Goal: Task Accomplishment & Management: Use online tool/utility

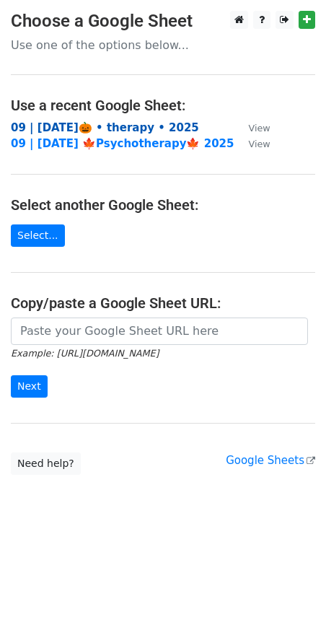
click at [97, 128] on strong "09 | [DATE]🎃 • therapy • 2025" at bounding box center [105, 127] width 188 height 13
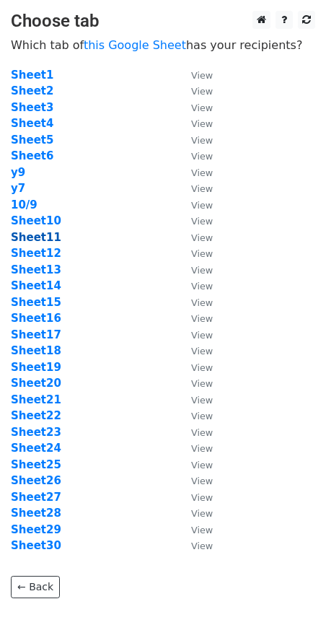
click at [45, 238] on strong "Sheet11" at bounding box center [36, 237] width 51 height 13
click at [46, 240] on strong "Sheet11" at bounding box center [36, 237] width 51 height 13
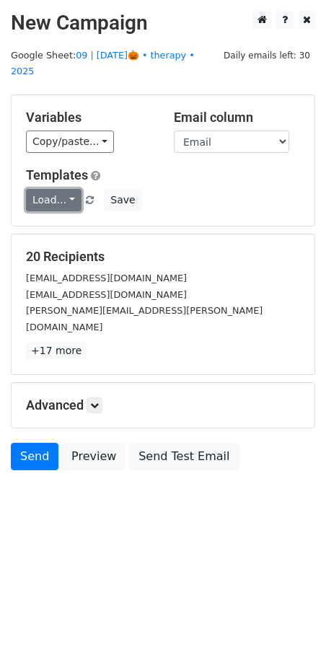
click at [62, 189] on link "Load..." at bounding box center [54, 200] width 56 height 22
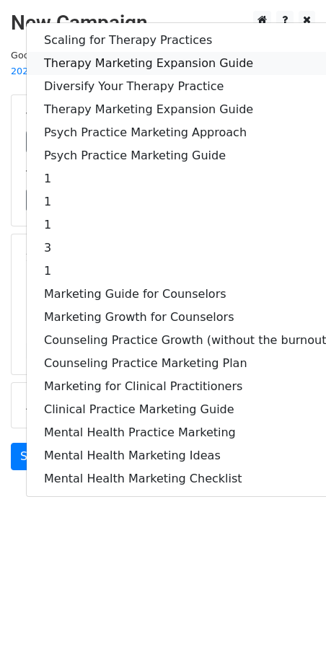
click at [122, 52] on link "Therapy Marketing Expansion Guide" at bounding box center [188, 63] width 322 height 23
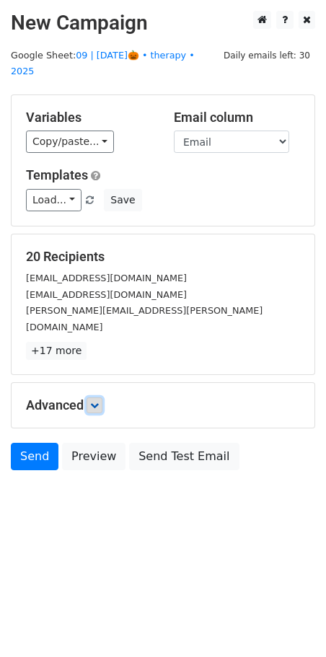
click at [102, 398] on link at bounding box center [95, 406] width 16 height 16
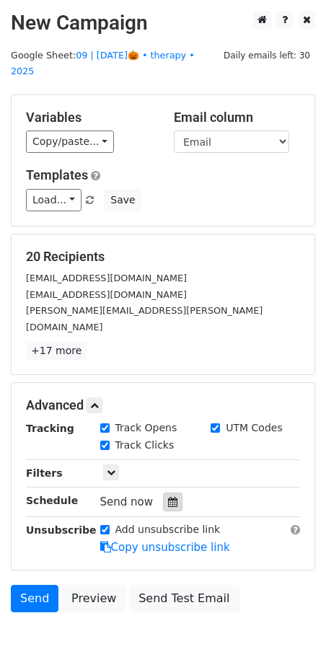
click at [168, 497] on icon at bounding box center [172, 502] width 9 height 10
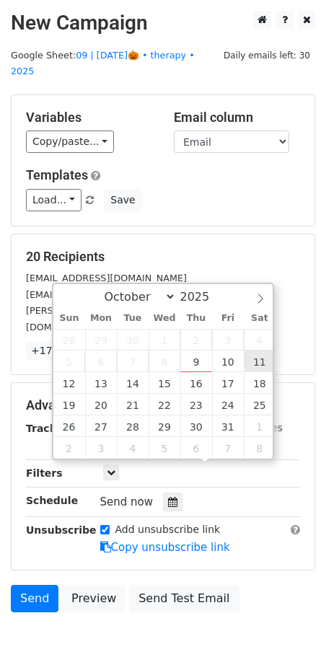
type input "2025-10-11 12:00"
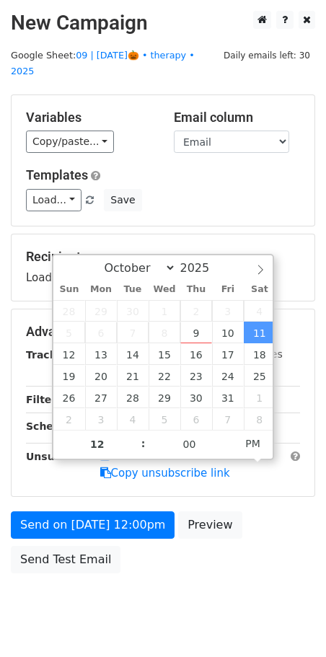
click at [142, 492] on form "Variables Copy/paste... {{Name}} {{Email}} Email column Name Email Templates Lo…" at bounding box center [163, 338] width 305 height 486
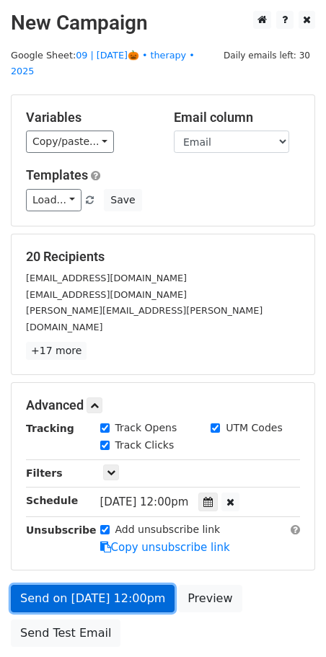
click at [126, 517] on form "Variables Copy/paste... {{Name}} {{Email}} Email column Name Email Templates Lo…" at bounding box center [163, 375] width 305 height 561
click at [65, 585] on link "Send on Oct 11 at 12:00pm" at bounding box center [93, 598] width 164 height 27
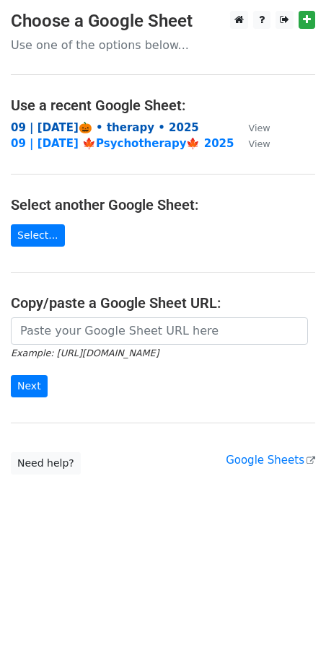
click at [100, 130] on strong "09 | [DATE]🎃 • therapy • 2025" at bounding box center [105, 127] width 188 height 13
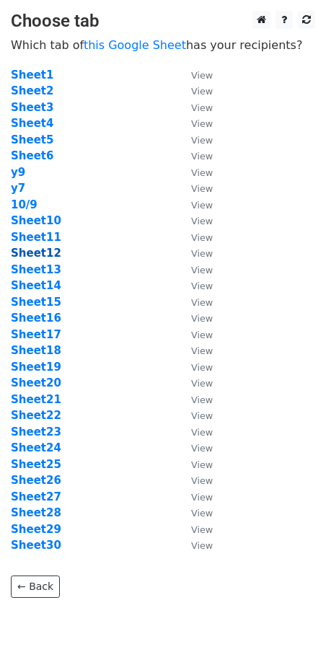
click at [29, 250] on strong "Sheet12" at bounding box center [36, 253] width 51 height 13
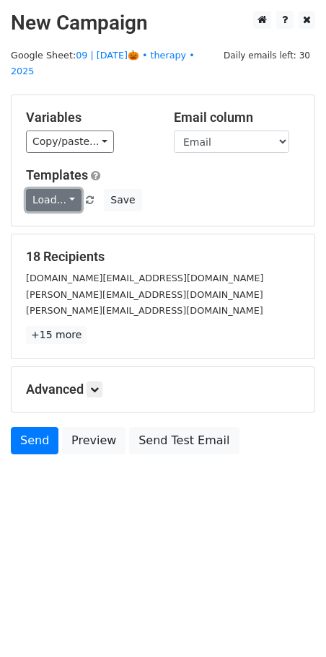
click at [53, 189] on link "Load..." at bounding box center [54, 200] width 56 height 22
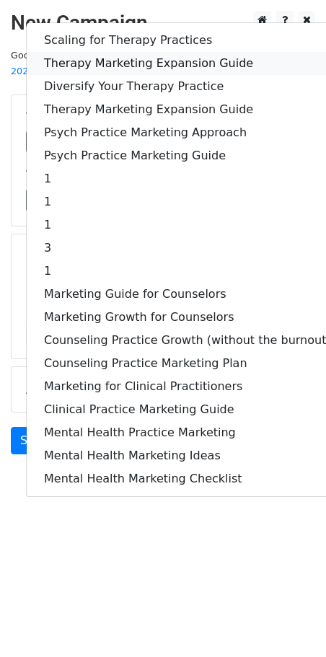
click at [129, 52] on link "Therapy Marketing Expansion Guide" at bounding box center [188, 63] width 322 height 23
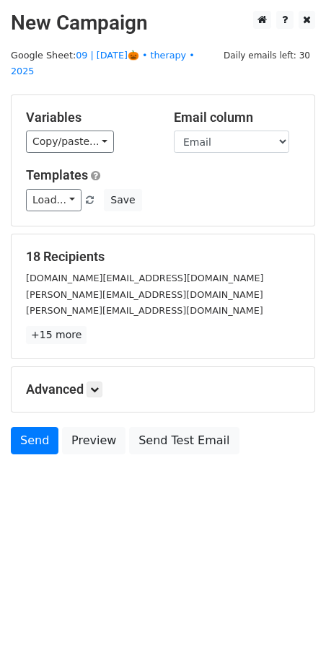
click at [105, 382] on h5 "Advanced" at bounding box center [163, 390] width 274 height 16
click at [99, 385] on icon at bounding box center [94, 389] width 9 height 9
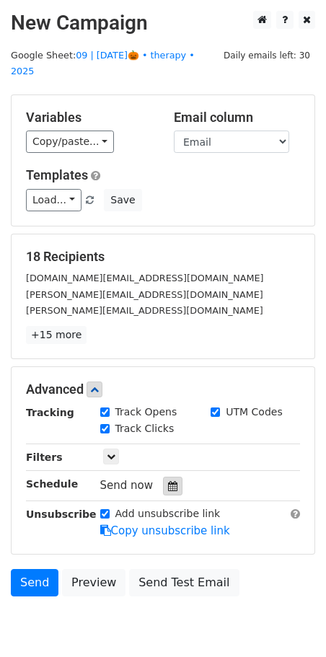
click at [170, 481] on icon at bounding box center [172, 486] width 9 height 10
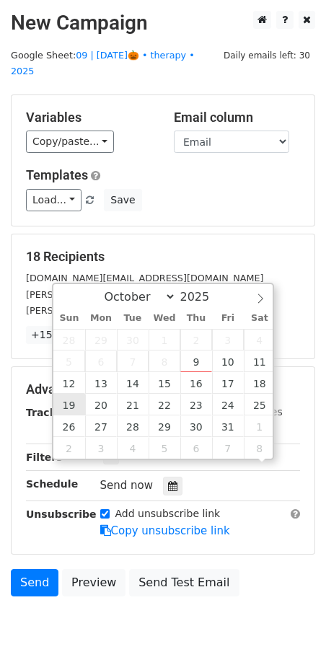
scroll to position [1, 0]
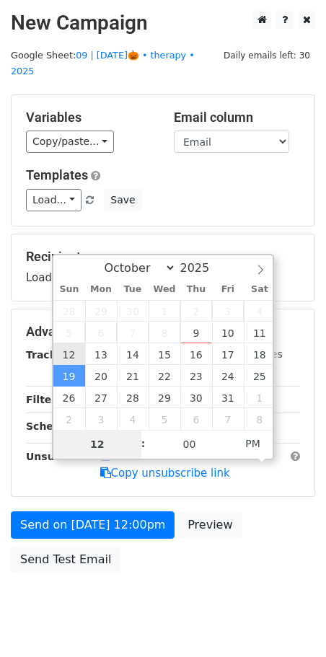
type input "2025-10-12 12:00"
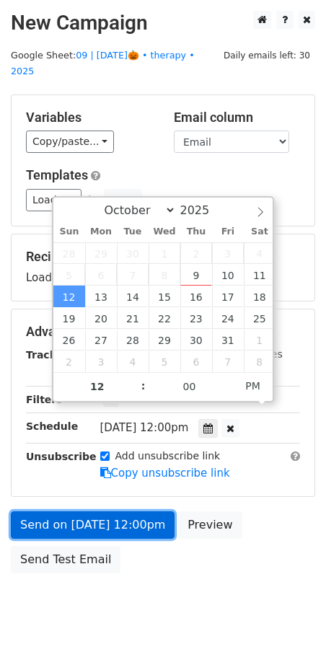
click at [92, 512] on link "Send on Oct 12 at 12:00pm" at bounding box center [93, 525] width 164 height 27
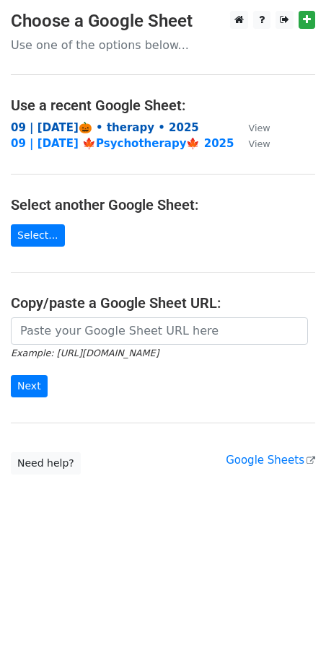
click at [131, 126] on strong "09 | [DATE]🎃 • therapy • 2025" at bounding box center [105, 127] width 188 height 13
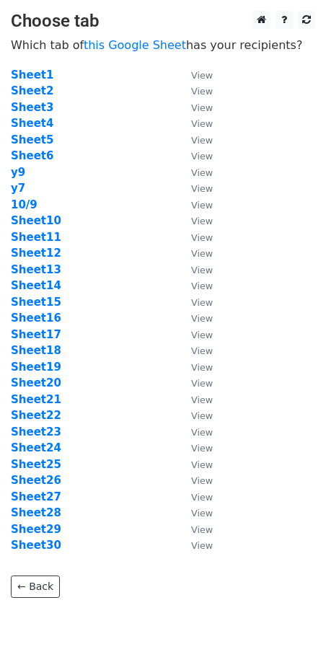
click at [36, 261] on td "Sheet12" at bounding box center [94, 253] width 166 height 17
click at [36, 269] on strong "Sheet13" at bounding box center [36, 269] width 51 height 13
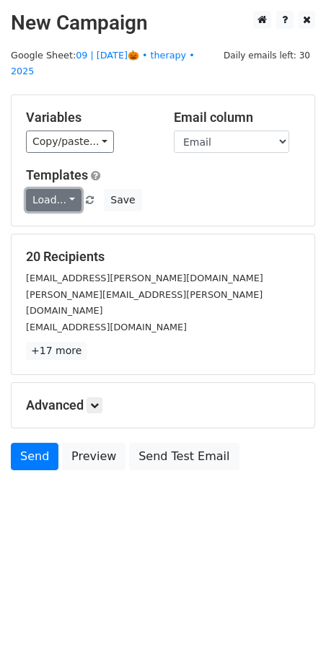
click at [49, 189] on link "Load..." at bounding box center [54, 200] width 56 height 22
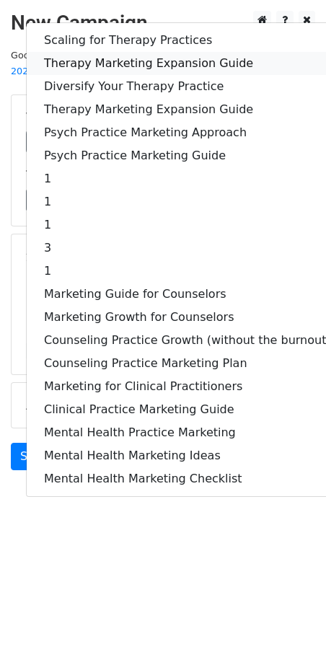
click at [136, 52] on link "Therapy Marketing Expansion Guide" at bounding box center [188, 63] width 322 height 23
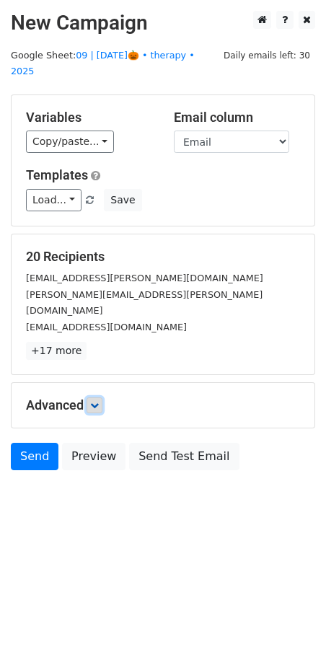
click at [99, 401] on icon at bounding box center [94, 405] width 9 height 9
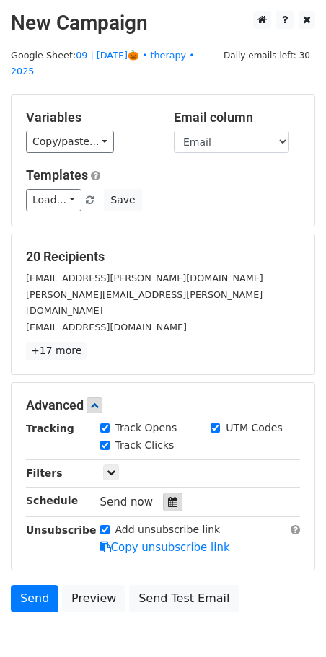
click at [171, 497] on icon at bounding box center [172, 502] width 9 height 10
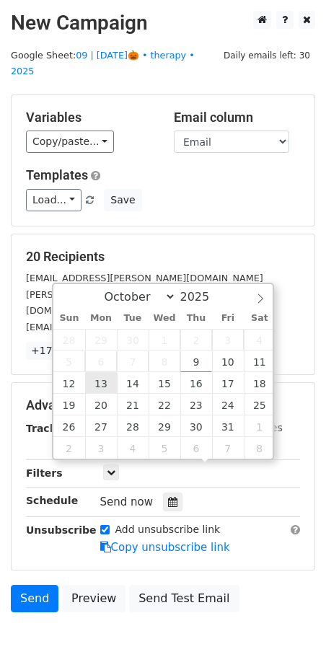
type input "2025-10-13 12:00"
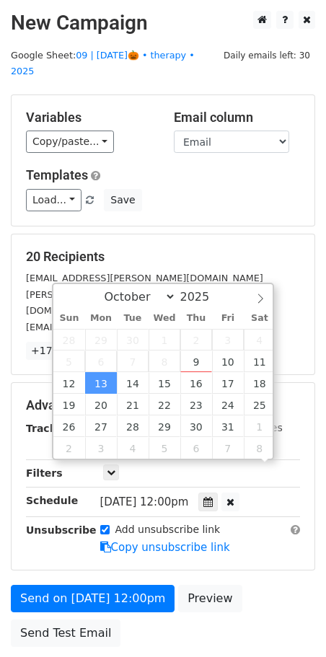
scroll to position [1, 0]
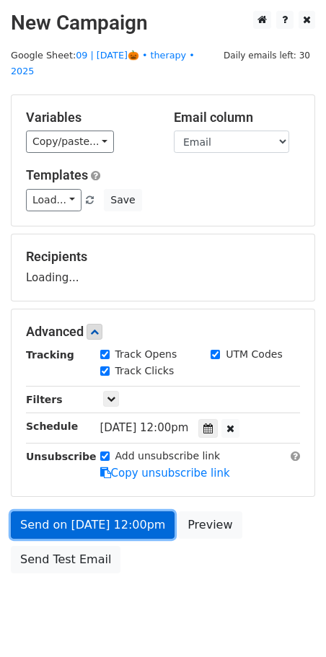
click at [81, 512] on link "Send on Oct 13 at 12:00pm" at bounding box center [93, 525] width 164 height 27
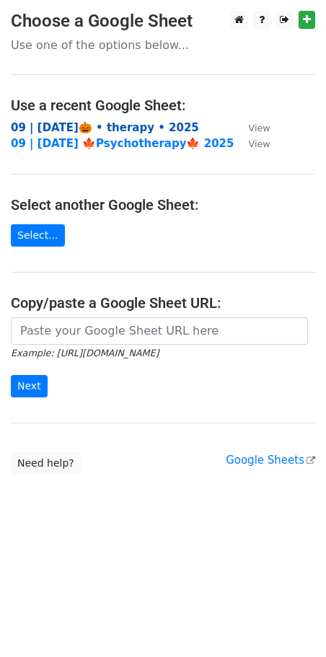
click at [100, 127] on strong "09 | [DATE]🎃 • therapy • 2025" at bounding box center [105, 127] width 188 height 13
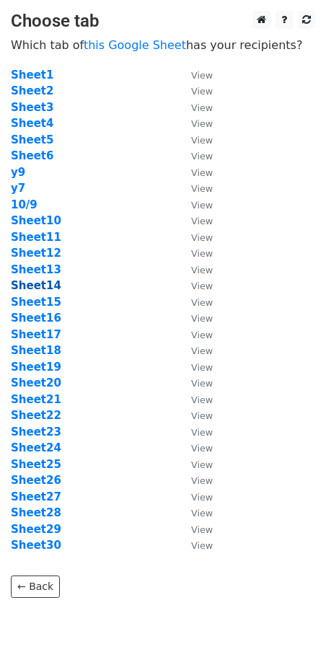
click at [41, 284] on strong "Sheet14" at bounding box center [36, 285] width 51 height 13
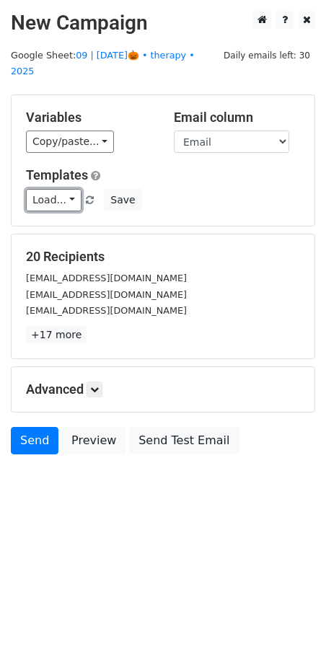
click at [51, 189] on link "Load..." at bounding box center [54, 200] width 56 height 22
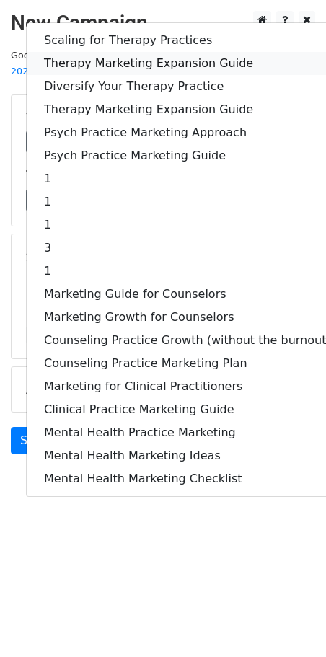
click at [121, 53] on link "Therapy Marketing Expansion Guide" at bounding box center [188, 63] width 322 height 23
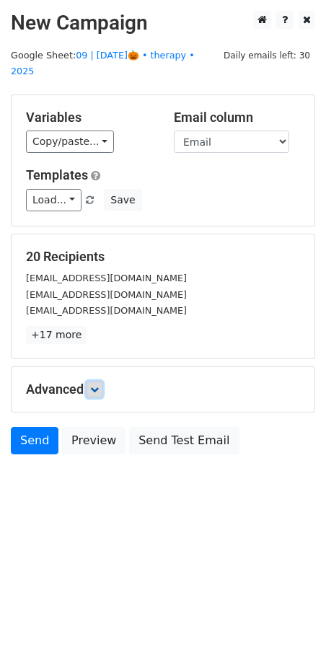
click at [98, 385] on icon at bounding box center [94, 389] width 9 height 9
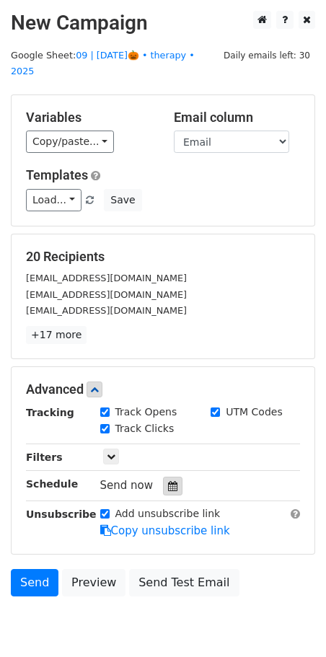
click at [172, 477] on div at bounding box center [172, 486] width 19 height 19
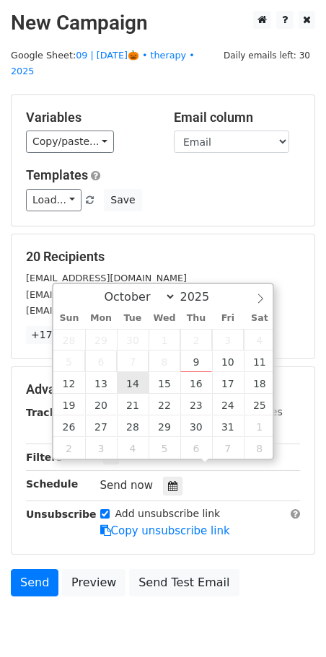
type input "2025-10-14 12:00"
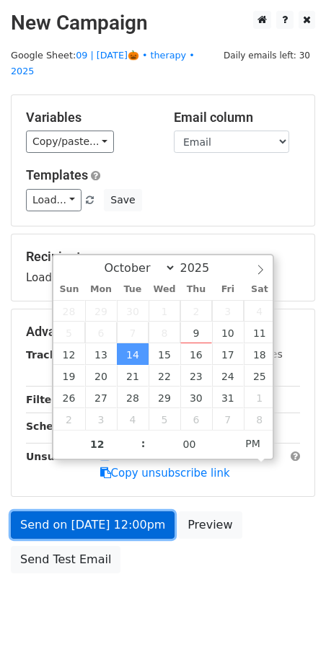
click at [123, 512] on link "Send on Oct 14 at 12:00pm" at bounding box center [93, 525] width 164 height 27
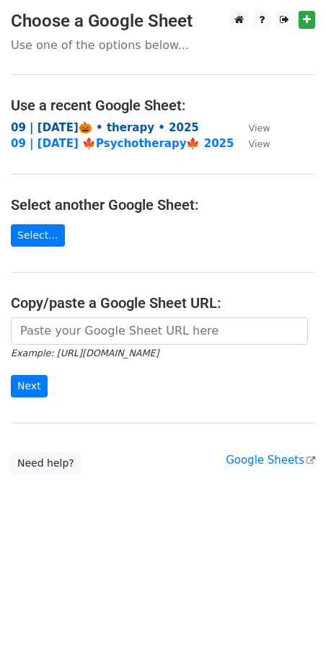
click at [86, 127] on strong "09 | [DATE]🎃 • therapy • 2025" at bounding box center [105, 127] width 188 height 13
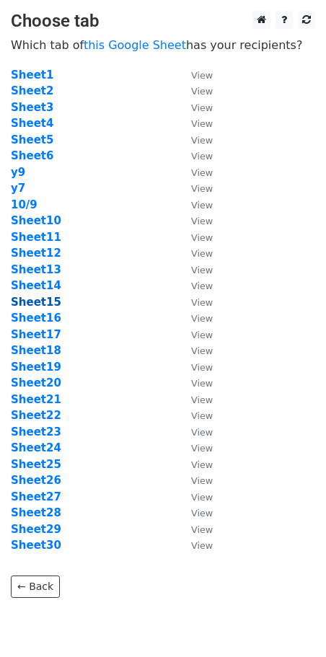
click at [45, 299] on strong "Sheet15" at bounding box center [36, 302] width 51 height 13
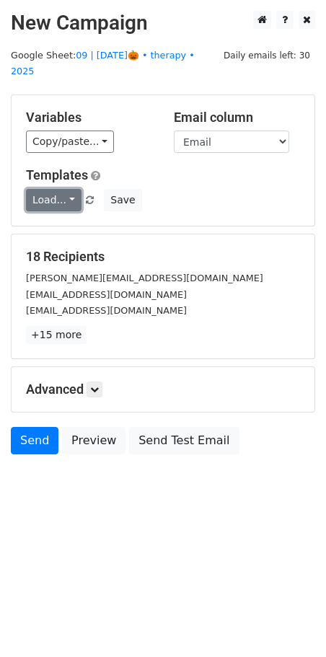
click at [62, 189] on link "Load..." at bounding box center [54, 200] width 56 height 22
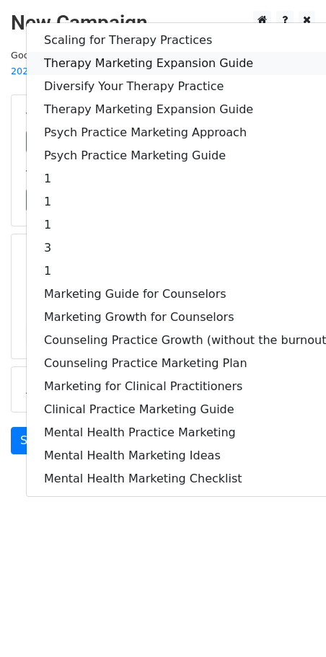
click at [146, 52] on link "Therapy Marketing Expansion Guide" at bounding box center [188, 63] width 322 height 23
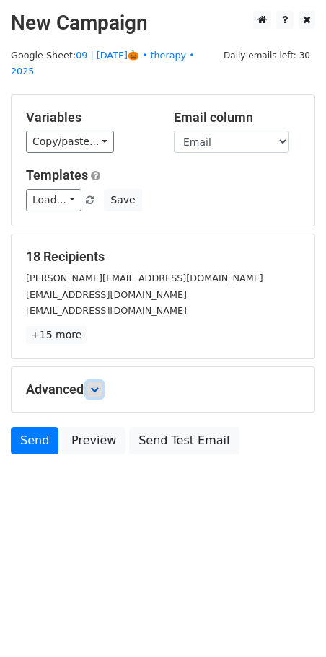
click at [99, 385] on icon at bounding box center [94, 389] width 9 height 9
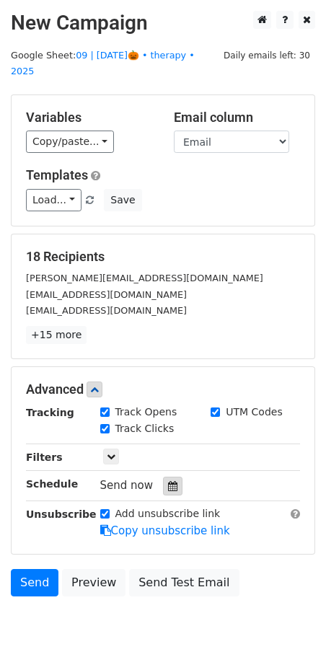
click at [169, 481] on icon at bounding box center [172, 486] width 9 height 10
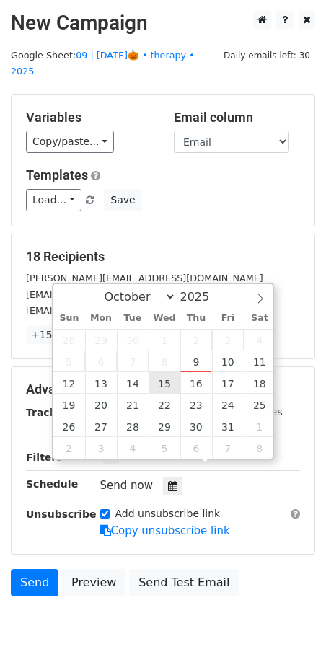
type input "2025-10-15 12:00"
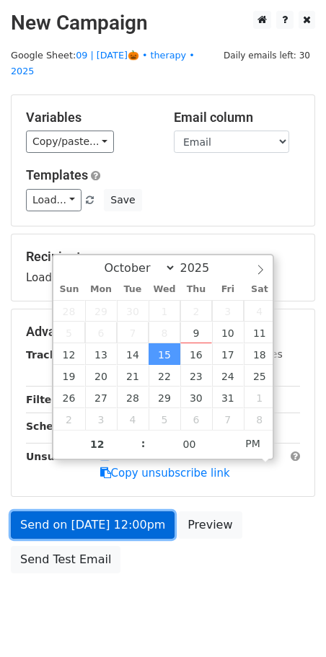
click at [118, 512] on link "Send on Oct 15 at 12:00pm" at bounding box center [93, 525] width 164 height 27
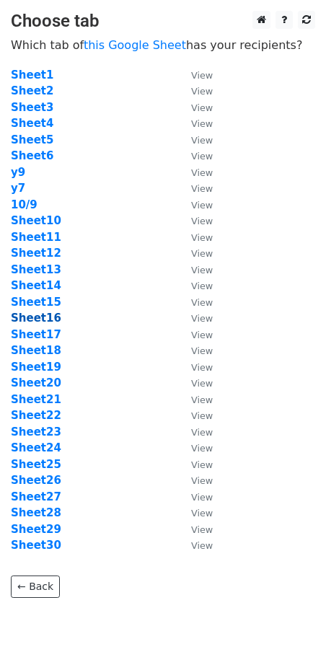
click at [48, 320] on strong "Sheet16" at bounding box center [36, 318] width 51 height 13
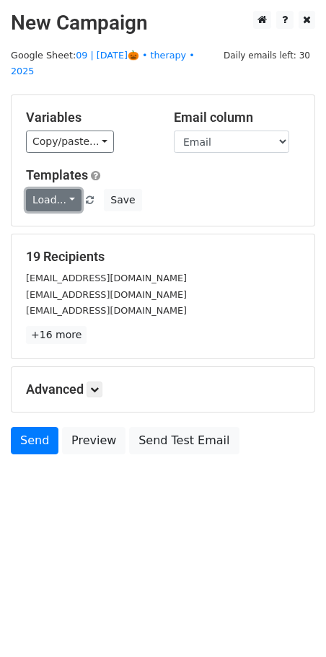
click at [62, 189] on link "Load..." at bounding box center [54, 200] width 56 height 22
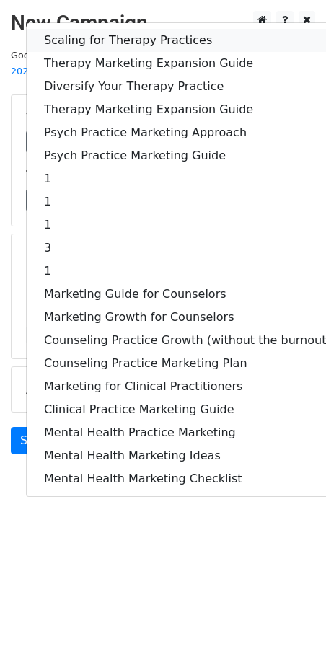
click at [122, 29] on link "Scaling for Therapy Practices" at bounding box center [188, 40] width 322 height 23
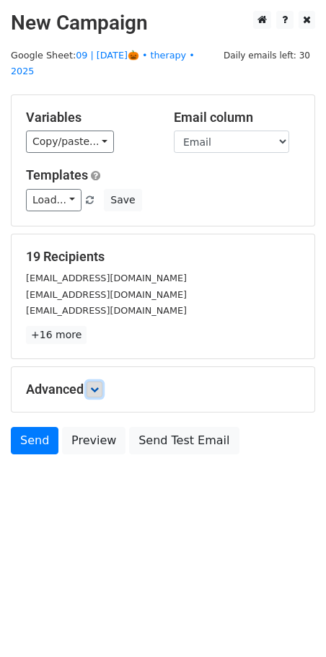
click at [102, 382] on link at bounding box center [95, 390] width 16 height 16
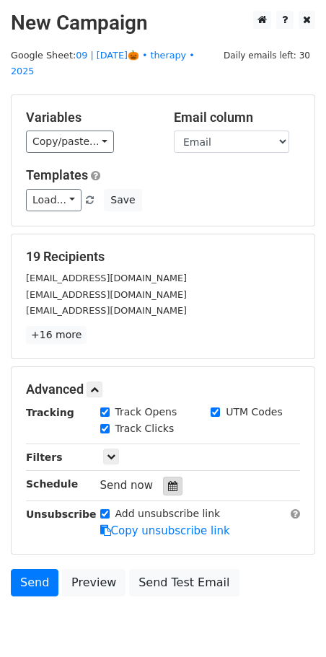
click at [171, 481] on icon at bounding box center [172, 486] width 9 height 10
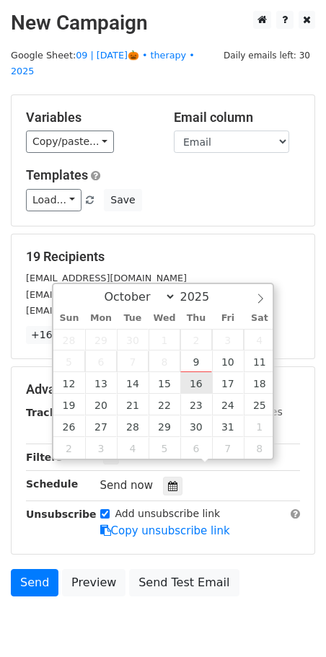
type input "2025-10-16 12:00"
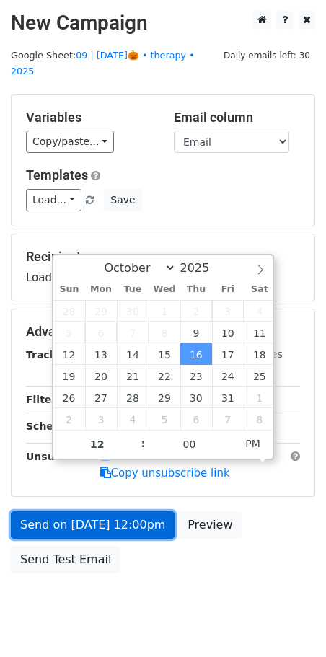
click at [125, 512] on link "Send on Oct 16 at 12:00pm" at bounding box center [93, 525] width 164 height 27
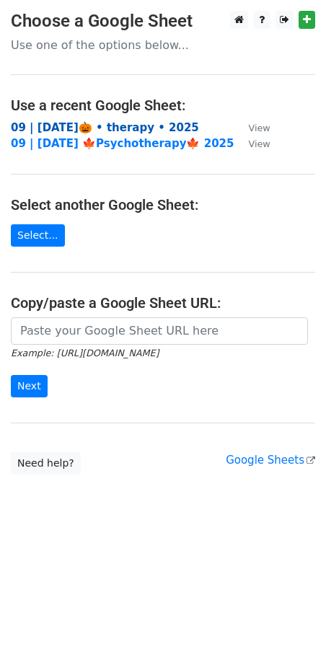
click at [125, 129] on strong "09 | [DATE]🎃 • therapy • 2025" at bounding box center [105, 127] width 188 height 13
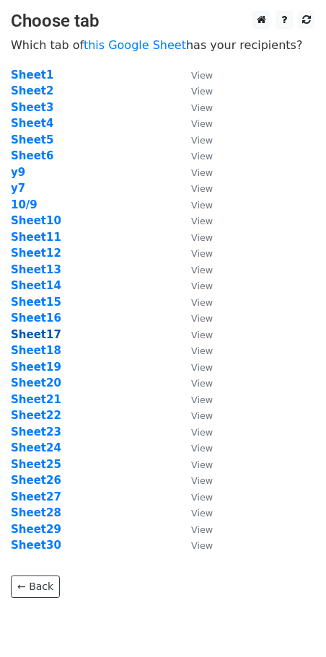
click at [34, 333] on strong "Sheet17" at bounding box center [36, 334] width 51 height 13
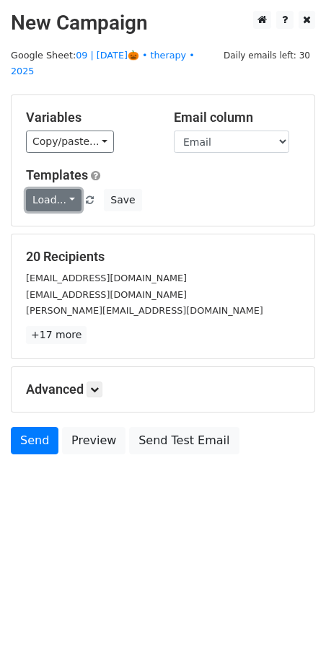
click at [61, 189] on link "Load..." at bounding box center [54, 200] width 56 height 22
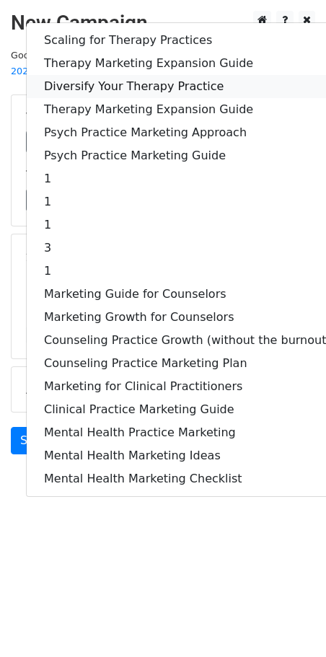
click at [128, 75] on link "Diversify Your Therapy Practice" at bounding box center [188, 86] width 322 height 23
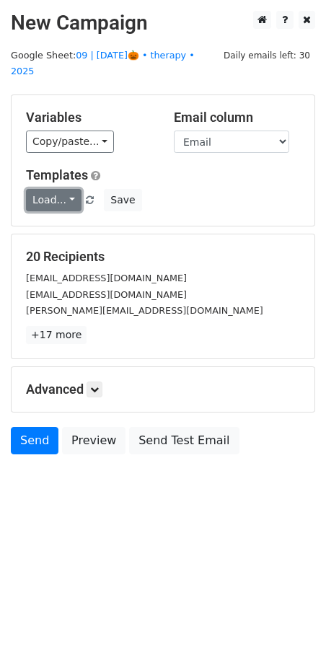
click at [64, 189] on link "Load..." at bounding box center [54, 200] width 56 height 22
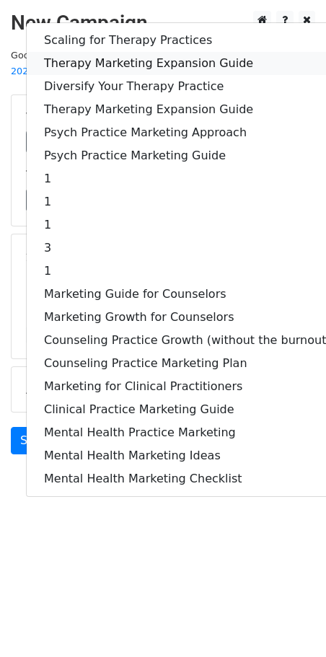
click at [121, 52] on link "Therapy Marketing Expansion Guide" at bounding box center [188, 63] width 322 height 23
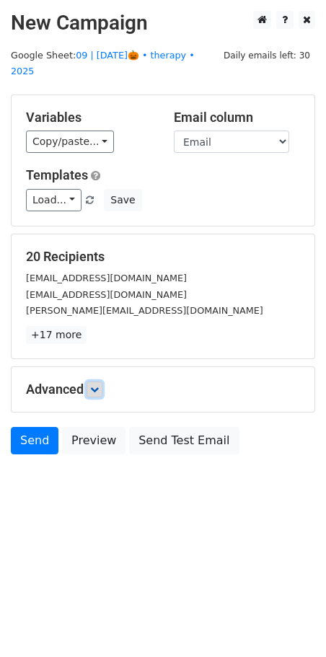
click at [102, 382] on link at bounding box center [95, 390] width 16 height 16
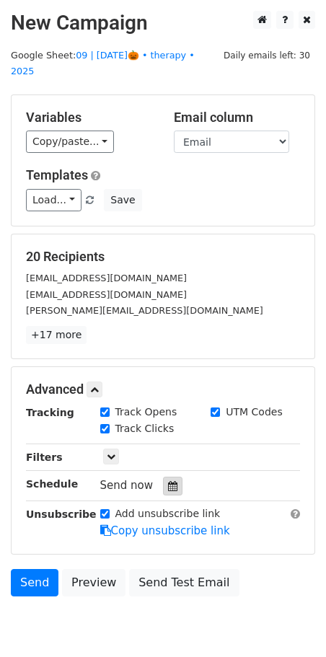
click at [168, 481] on icon at bounding box center [172, 486] width 9 height 10
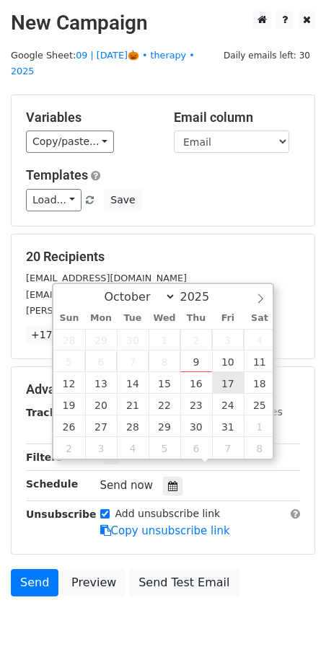
type input "2025-10-17 12:00"
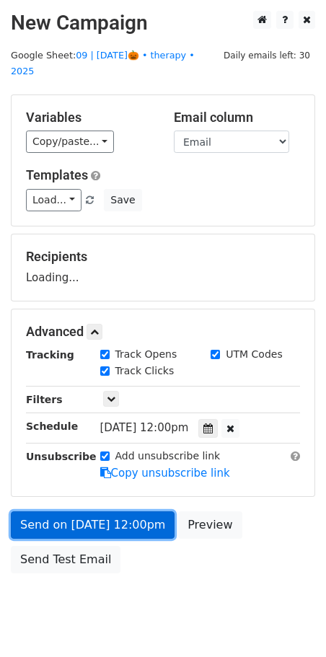
click at [121, 512] on link "Send on Oct 17 at 12:00pm" at bounding box center [93, 525] width 164 height 27
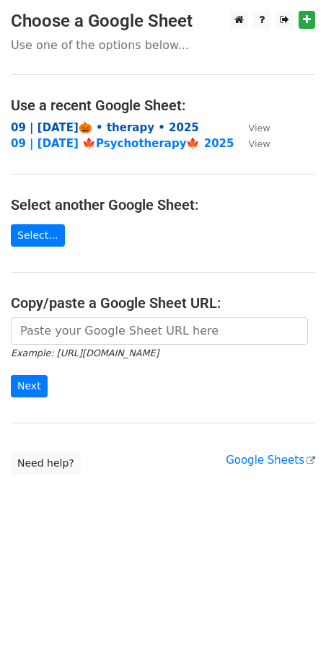
click at [123, 128] on strong "09 | [DATE]🎃 • therapy • 2025" at bounding box center [105, 127] width 188 height 13
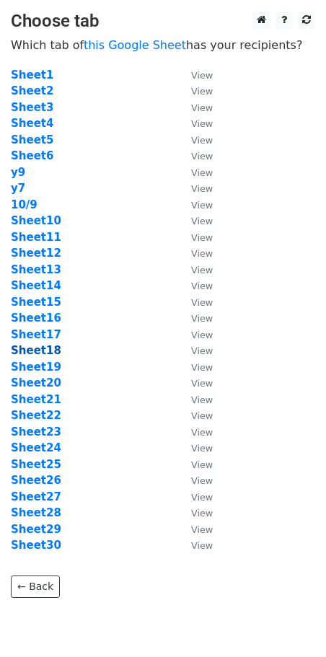
click at [37, 351] on strong "Sheet18" at bounding box center [36, 350] width 51 height 13
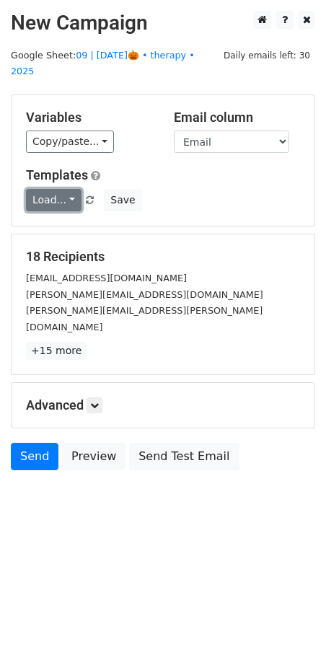
click at [53, 189] on link "Load..." at bounding box center [54, 200] width 56 height 22
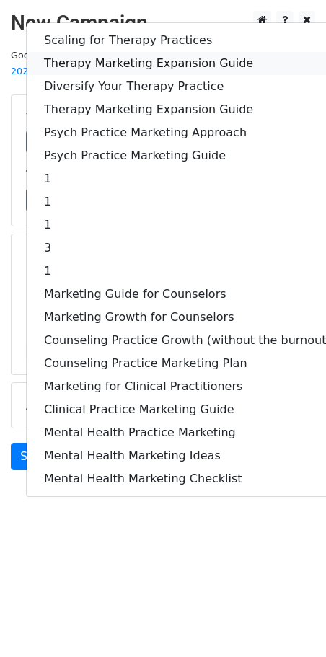
click at [126, 52] on link "Therapy Marketing Expansion Guide" at bounding box center [188, 63] width 322 height 23
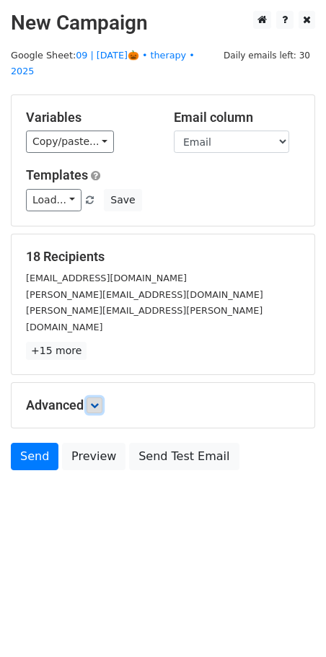
click at [100, 398] on link at bounding box center [95, 406] width 16 height 16
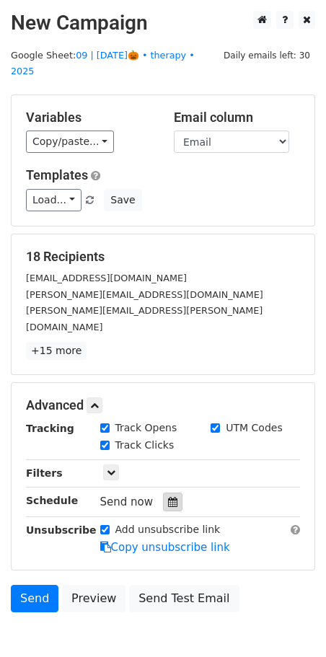
click at [168, 497] on icon at bounding box center [172, 502] width 9 height 10
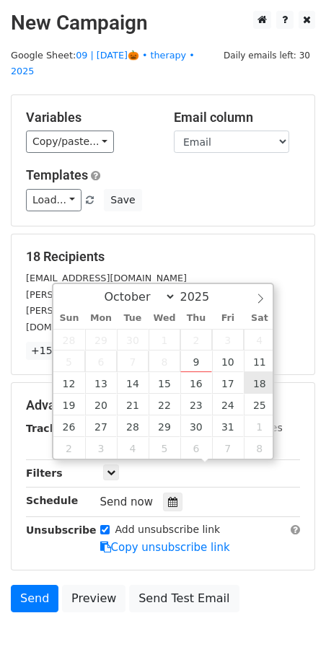
type input "2025-10-18 12:00"
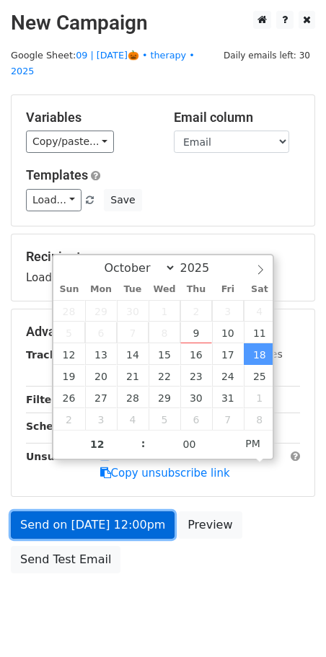
click at [121, 512] on link "Send on Oct 18 at 12:00pm" at bounding box center [93, 525] width 164 height 27
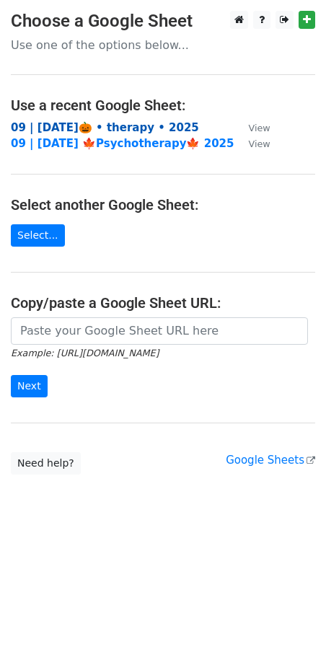
click at [105, 129] on strong "09 | oct 9🎃 • therapy • 2025" at bounding box center [105, 127] width 188 height 13
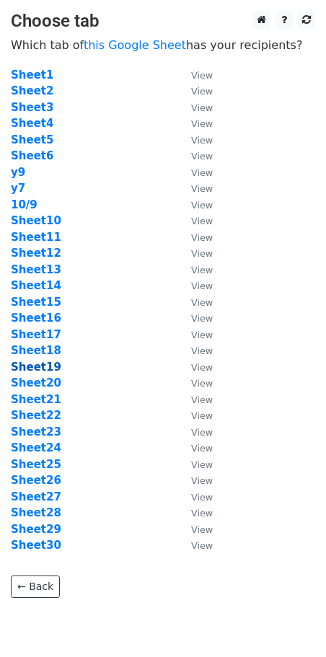
click at [43, 370] on strong "Sheet19" at bounding box center [36, 367] width 51 height 13
